Goal: Task Accomplishment & Management: Manage account settings

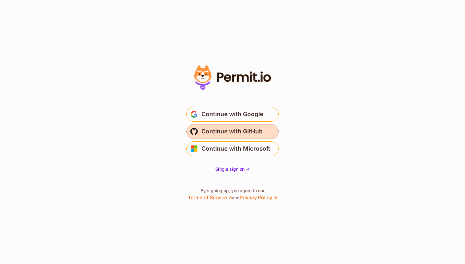
click at [228, 136] on span "Continue with GitHub" at bounding box center [232, 131] width 61 height 10
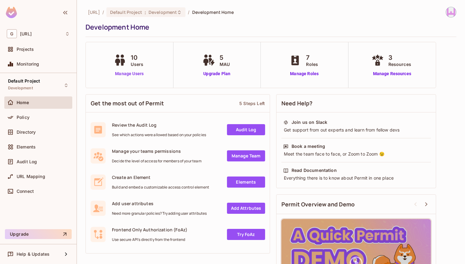
click at [138, 71] on link "Manage Users" at bounding box center [129, 73] width 34 height 6
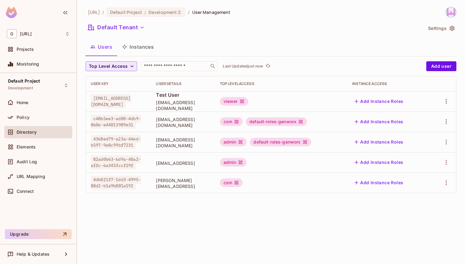
click at [136, 67] on div "Top Level Access ​ Last Updated just now" at bounding box center [255, 66] width 338 height 10
click at [126, 64] on span "Top Level Access" at bounding box center [108, 66] width 39 height 8
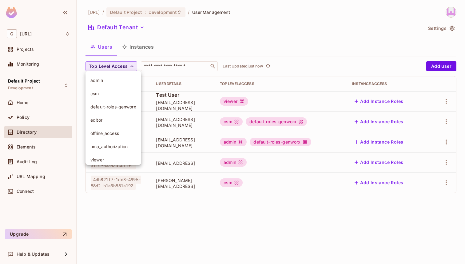
click at [126, 64] on div at bounding box center [232, 132] width 465 height 264
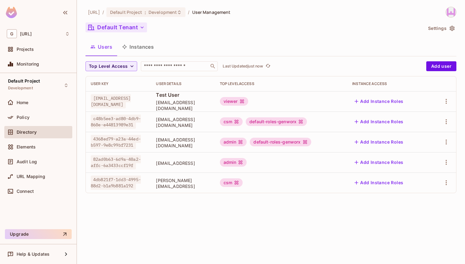
click at [131, 30] on button "Default Tenant" at bounding box center [117, 27] width 62 height 10
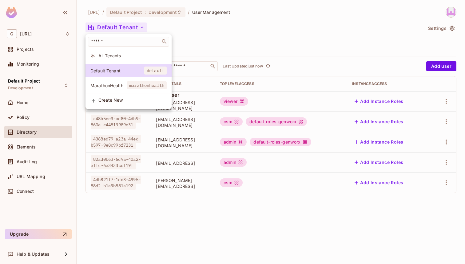
click at [131, 51] on li "All Tenants" at bounding box center [129, 55] width 86 height 13
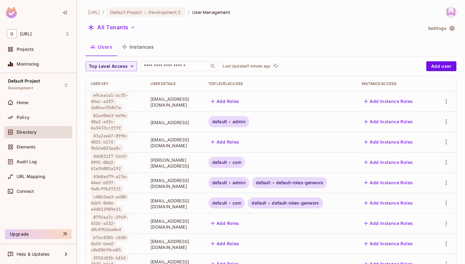
click at [149, 46] on button "Instances" at bounding box center [138, 46] width 42 height 15
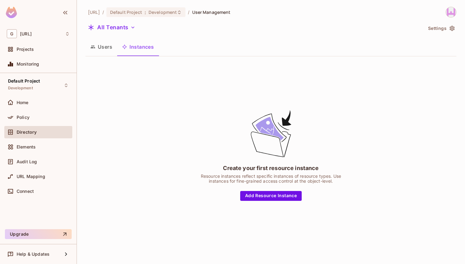
click at [112, 49] on button "Users" at bounding box center [102, 46] width 32 height 15
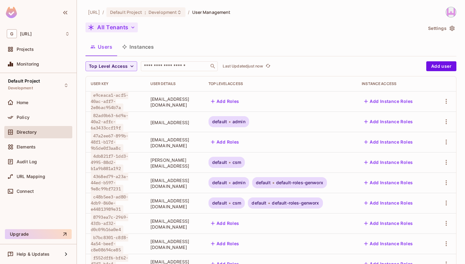
click at [124, 29] on button "All Tenants" at bounding box center [112, 27] width 52 height 10
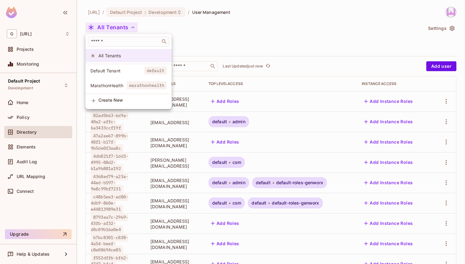
click at [116, 52] on li "All Tenants" at bounding box center [129, 55] width 86 height 13
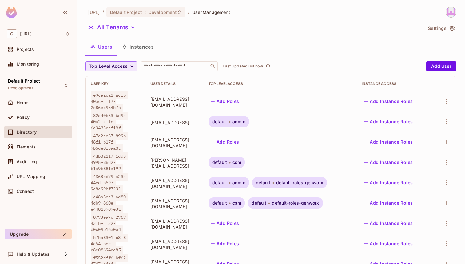
click at [108, 69] on span "Top Level Access" at bounding box center [108, 66] width 39 height 8
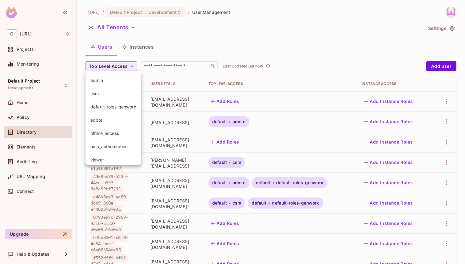
click at [100, 83] on li "admin" at bounding box center [114, 80] width 56 height 13
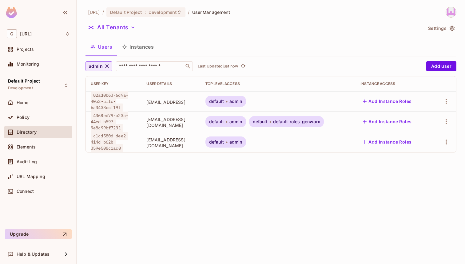
click at [100, 66] on span "admin" at bounding box center [96, 66] width 14 height 8
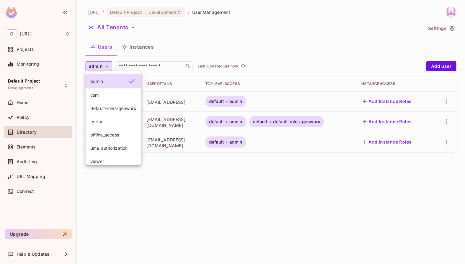
click at [236, 252] on div at bounding box center [232, 132] width 465 height 264
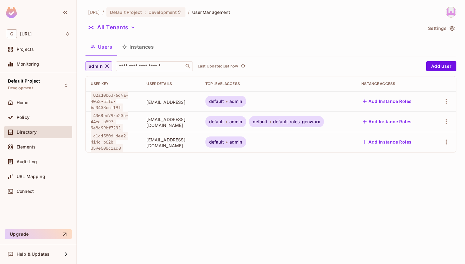
click at [106, 67] on icon "button" at bounding box center [107, 66] width 4 height 4
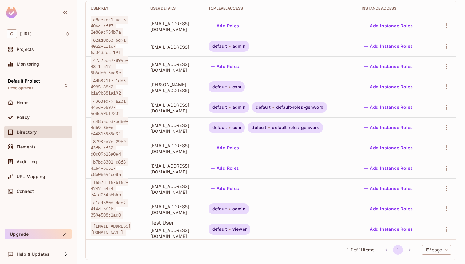
scroll to position [85, 0]
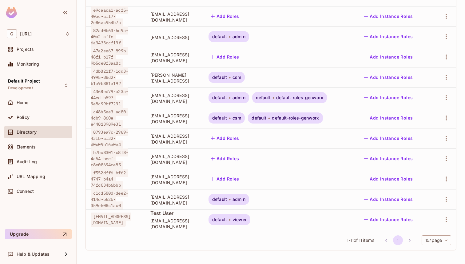
click at [407, 238] on li "pagination navigation" at bounding box center [410, 240] width 12 height 10
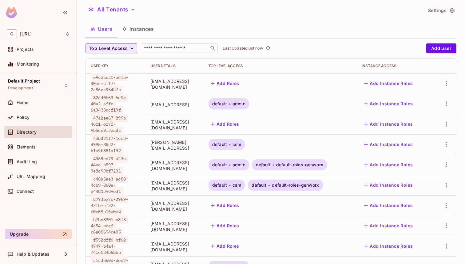
scroll to position [18, 0]
click at [27, 48] on span "Projects" at bounding box center [25, 49] width 17 height 5
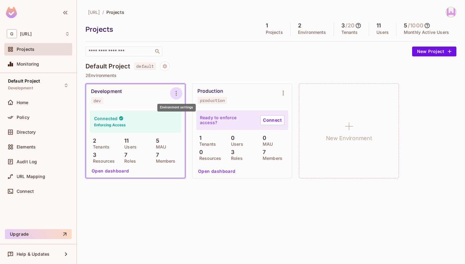
click at [175, 92] on icon "Environment settings" at bounding box center [176, 93] width 7 height 7
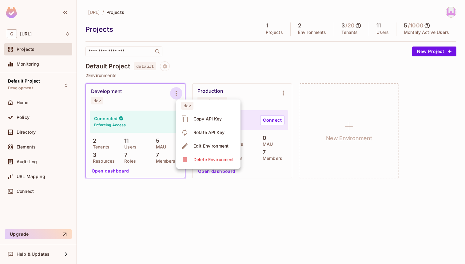
click at [204, 122] on span "Copy API Key" at bounding box center [208, 119] width 32 height 10
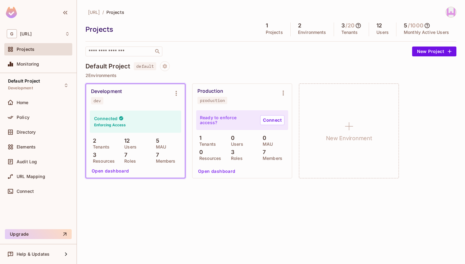
click at [126, 129] on div "Connected Enforcing Access" at bounding box center [135, 121] width 91 height 22
click at [32, 134] on span "Directory" at bounding box center [26, 132] width 19 height 5
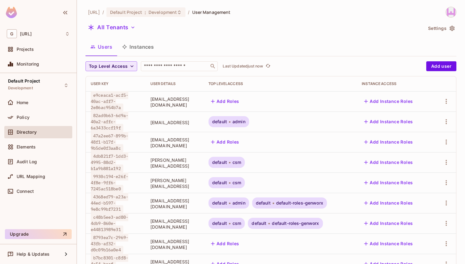
click at [122, 64] on span "Top Level Access" at bounding box center [108, 66] width 39 height 8
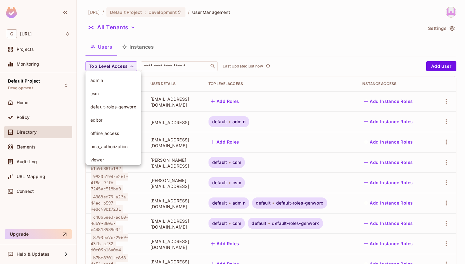
click at [115, 82] on span "admin" at bounding box center [113, 80] width 46 height 6
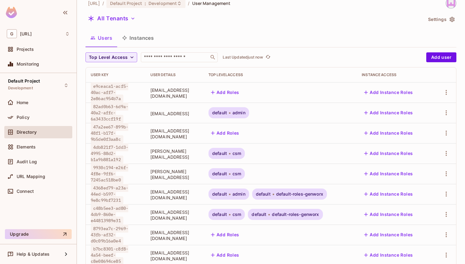
scroll to position [7, 0]
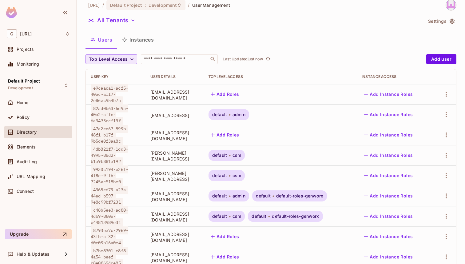
click at [118, 59] on span "Top Level Access" at bounding box center [108, 59] width 39 height 8
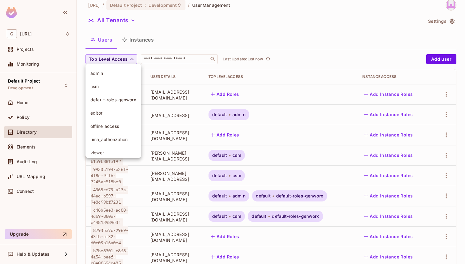
click at [116, 75] on span "admin" at bounding box center [113, 73] width 46 height 6
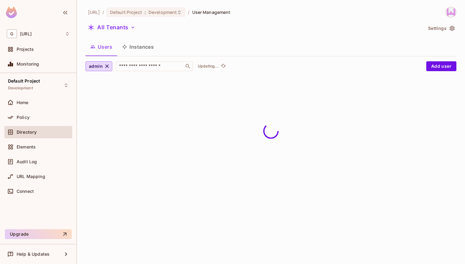
scroll to position [0, 0]
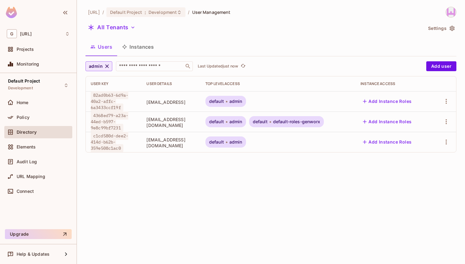
click at [108, 67] on icon "button" at bounding box center [107, 66] width 6 height 6
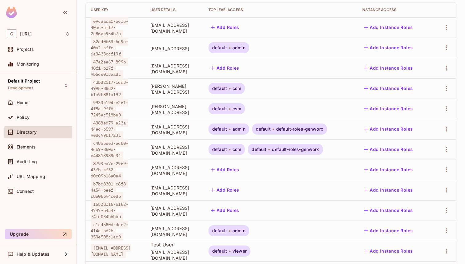
scroll to position [76, 0]
